Goal: Task Accomplishment & Management: Manage account settings

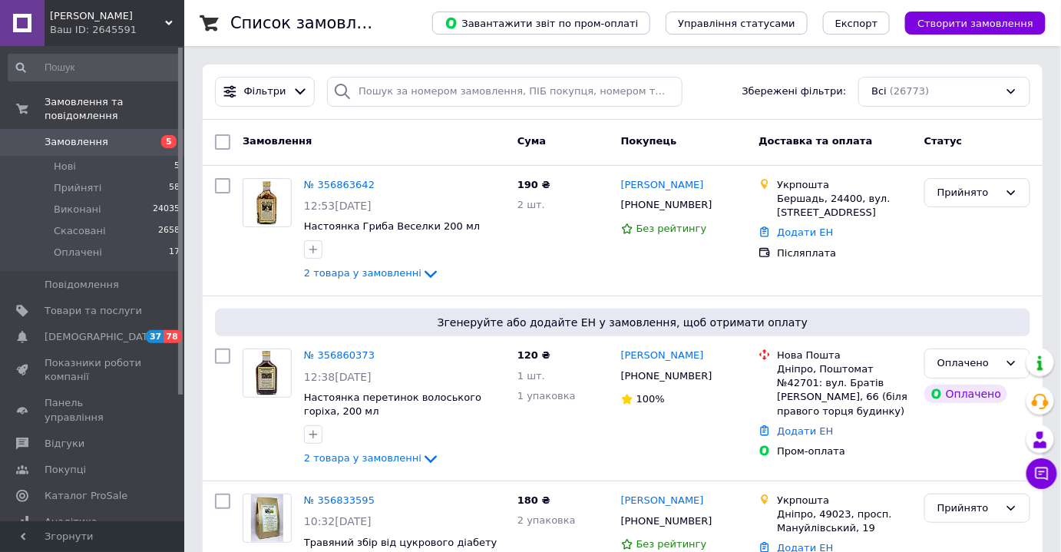
click at [109, 135] on span "Замовлення" at bounding box center [93, 142] width 97 height 14
click at [455, 95] on input "search" at bounding box center [504, 92] width 355 height 30
paste input "[PHONE_NUMBER]"
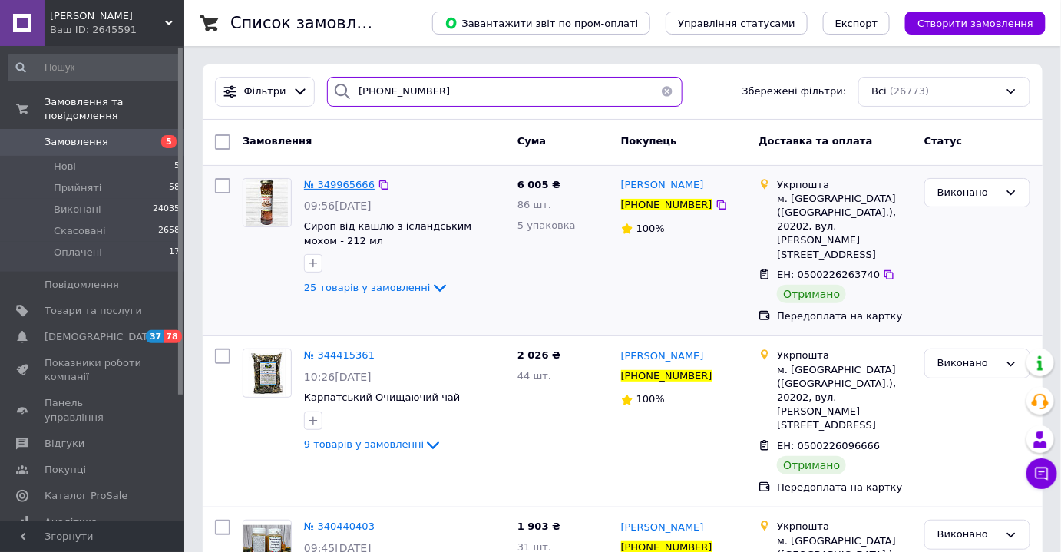
type input "[PHONE_NUMBER]"
click at [345, 183] on span "№ 349965666" at bounding box center [339, 185] width 71 height 12
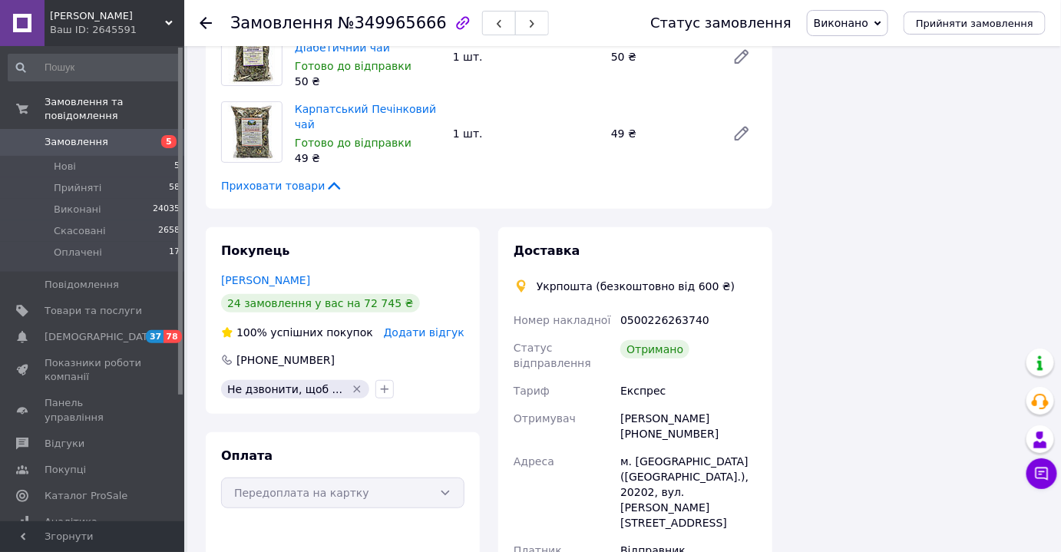
scroll to position [2024, 0]
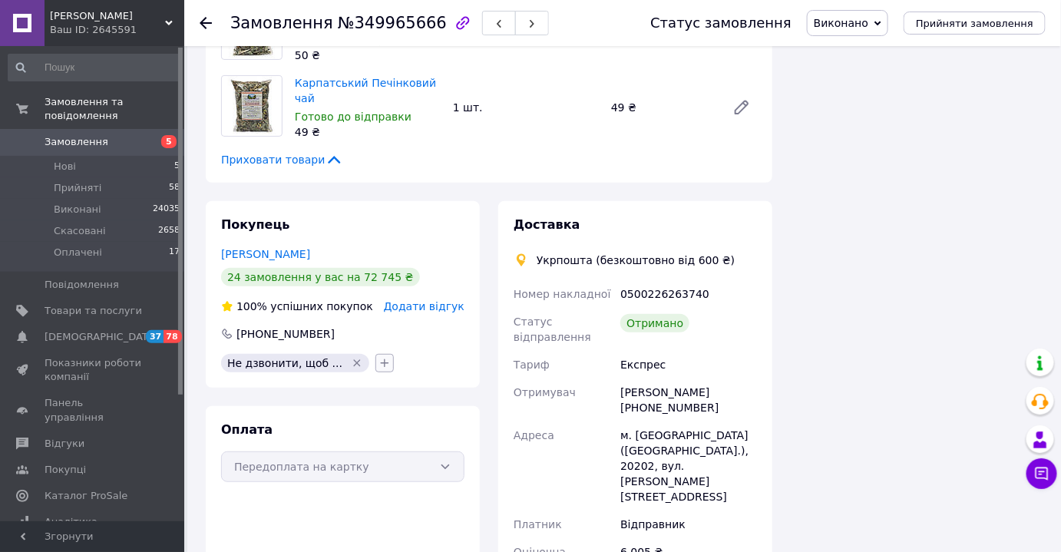
click at [378, 357] on icon "button" at bounding box center [384, 363] width 12 height 12
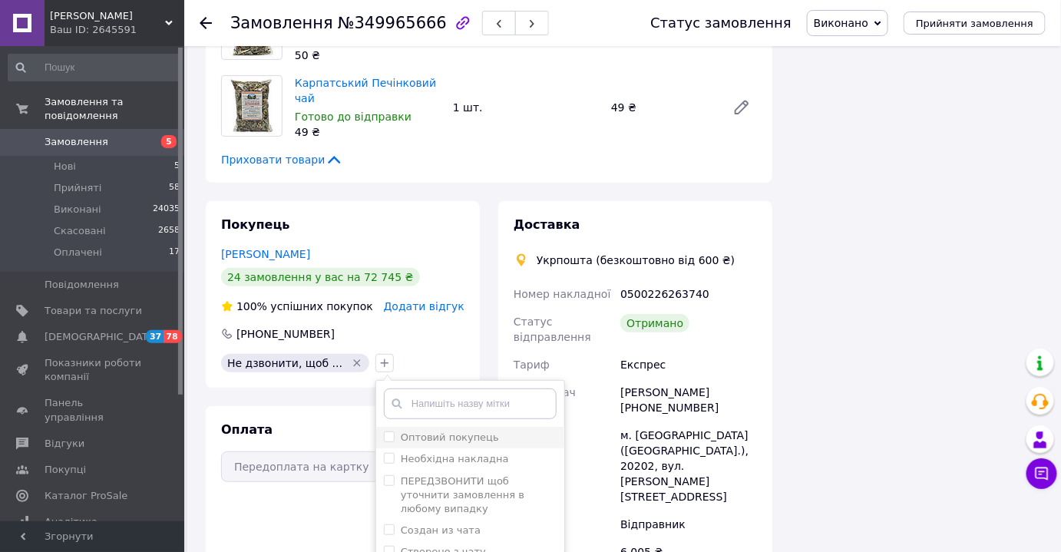
click at [384, 431] on input "Оптовий покупець" at bounding box center [389, 436] width 10 height 10
checkbox input "true"
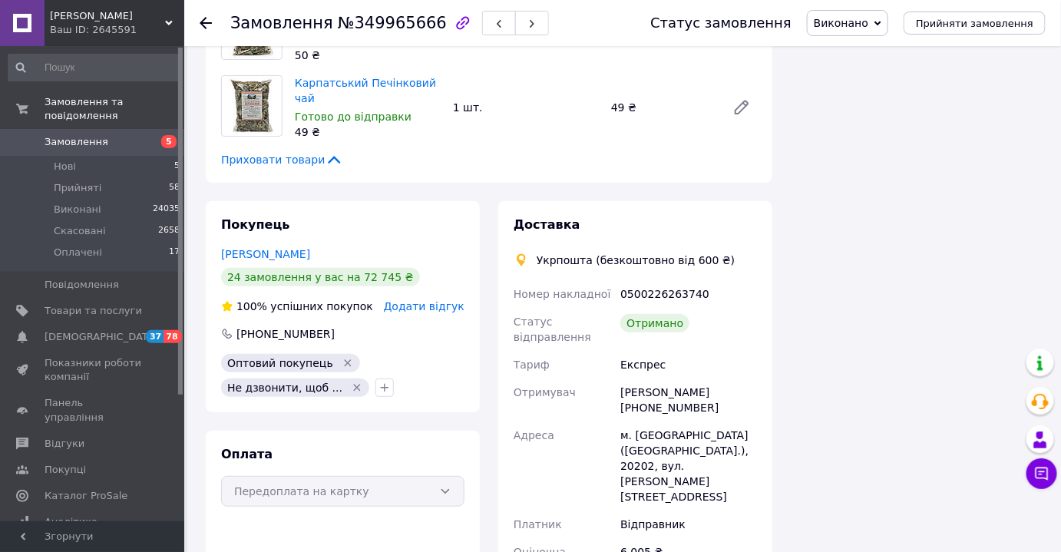
click at [97, 135] on span "Замовлення" at bounding box center [77, 142] width 64 height 14
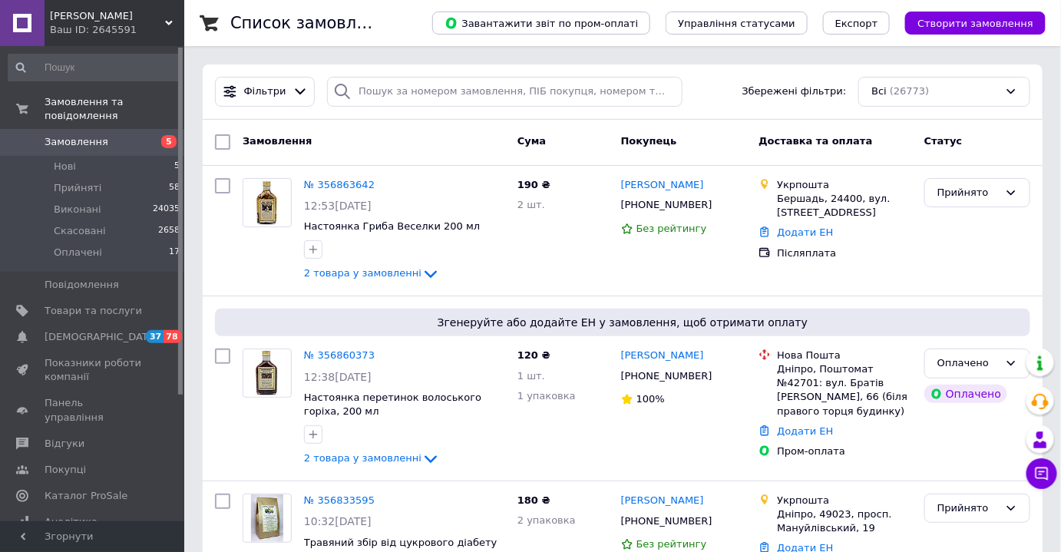
click at [121, 135] on span "Замовлення" at bounding box center [93, 142] width 97 height 14
click at [94, 135] on span "Замовлення" at bounding box center [77, 142] width 64 height 14
